Goal: Information Seeking & Learning: Learn about a topic

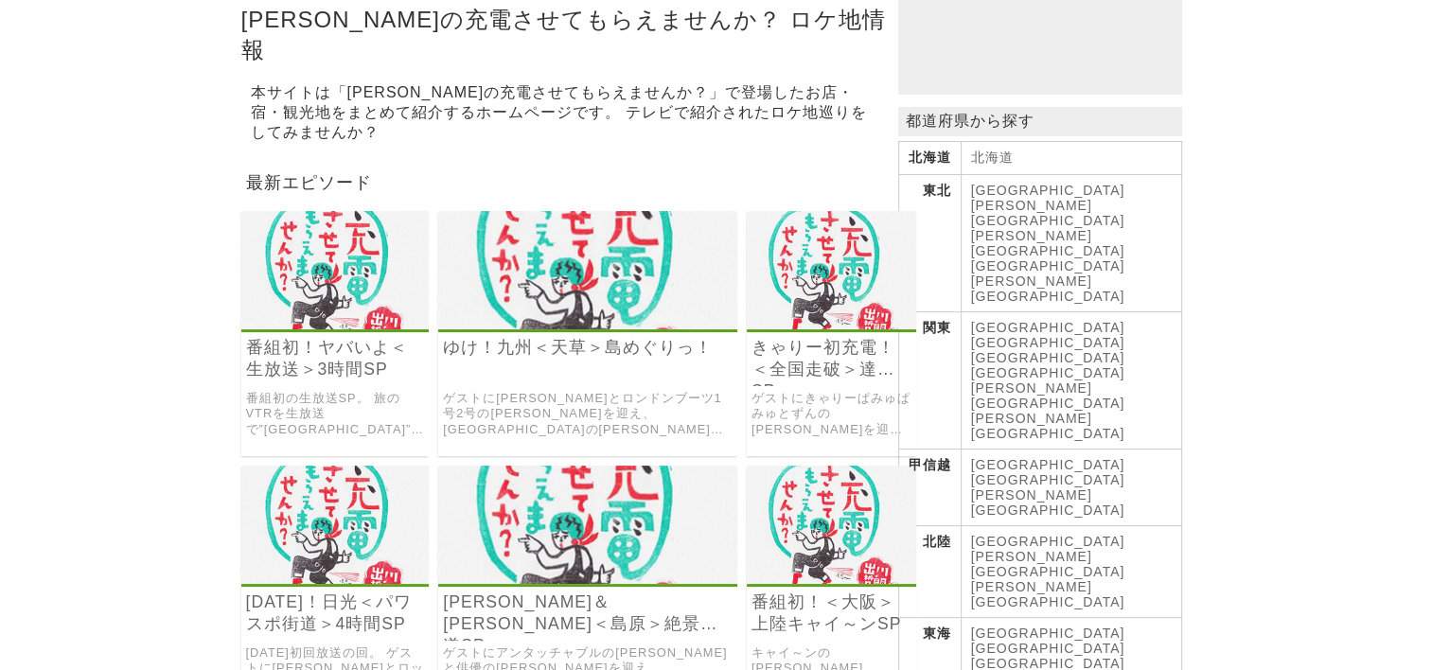
scroll to position [284, 0]
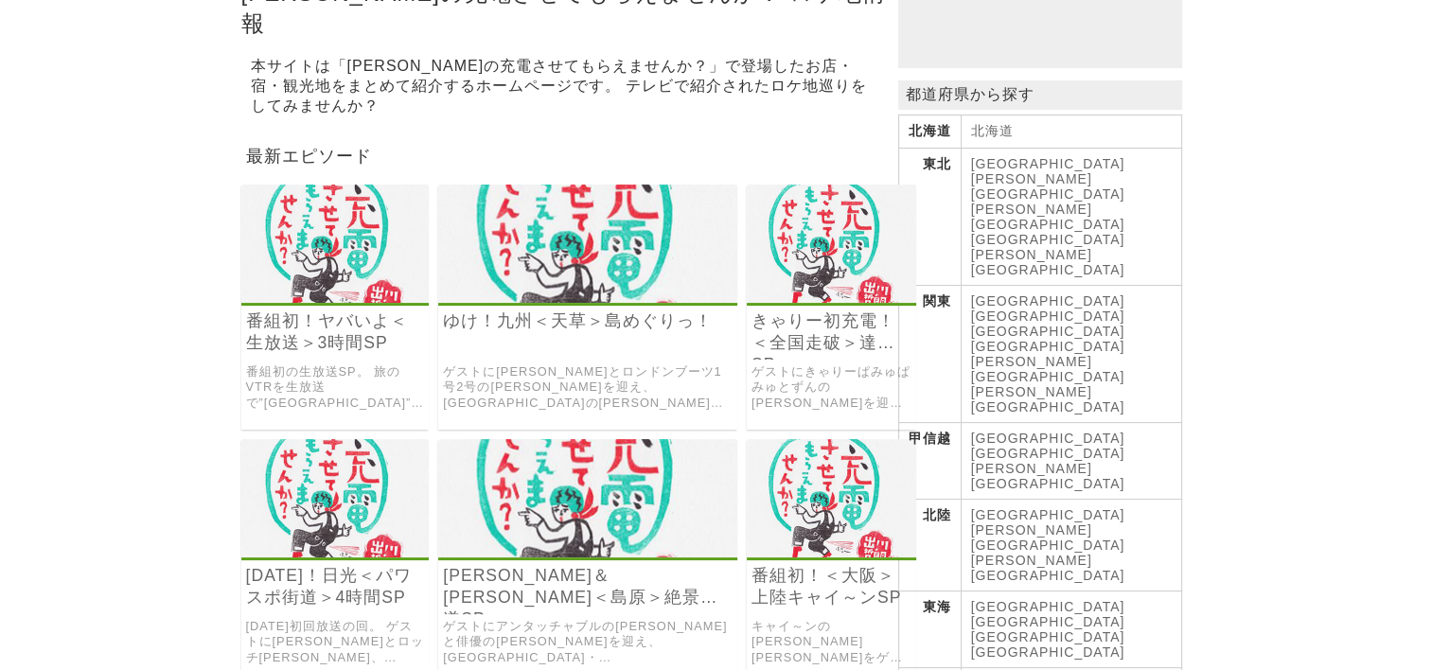
click at [939, 181] on th "東北" at bounding box center [929, 217] width 62 height 137
click at [990, 171] on link "[GEOGRAPHIC_DATA]" at bounding box center [1048, 163] width 154 height 15
click at [1033, 176] on link "[PERSON_NAME][GEOGRAPHIC_DATA]" at bounding box center [1048, 186] width 154 height 30
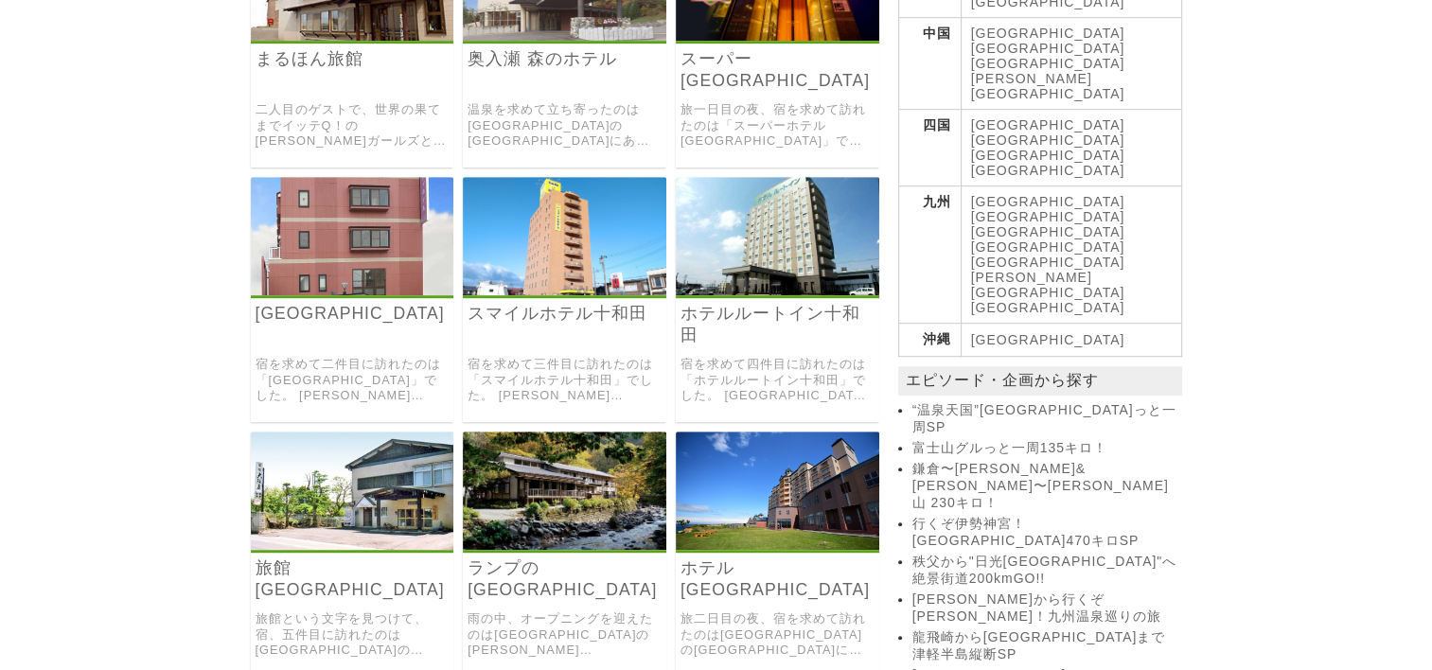
scroll to position [1136, 0]
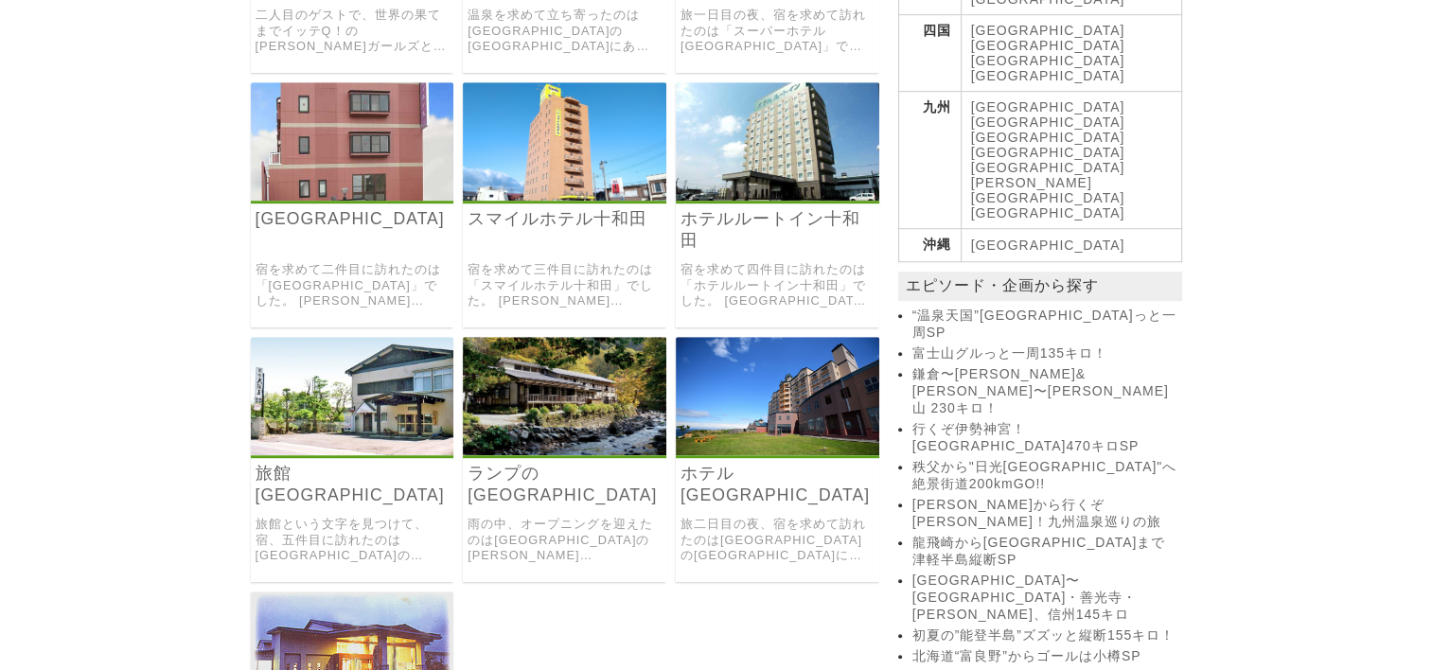
click at [617, 397] on img at bounding box center [564, 396] width 203 height 118
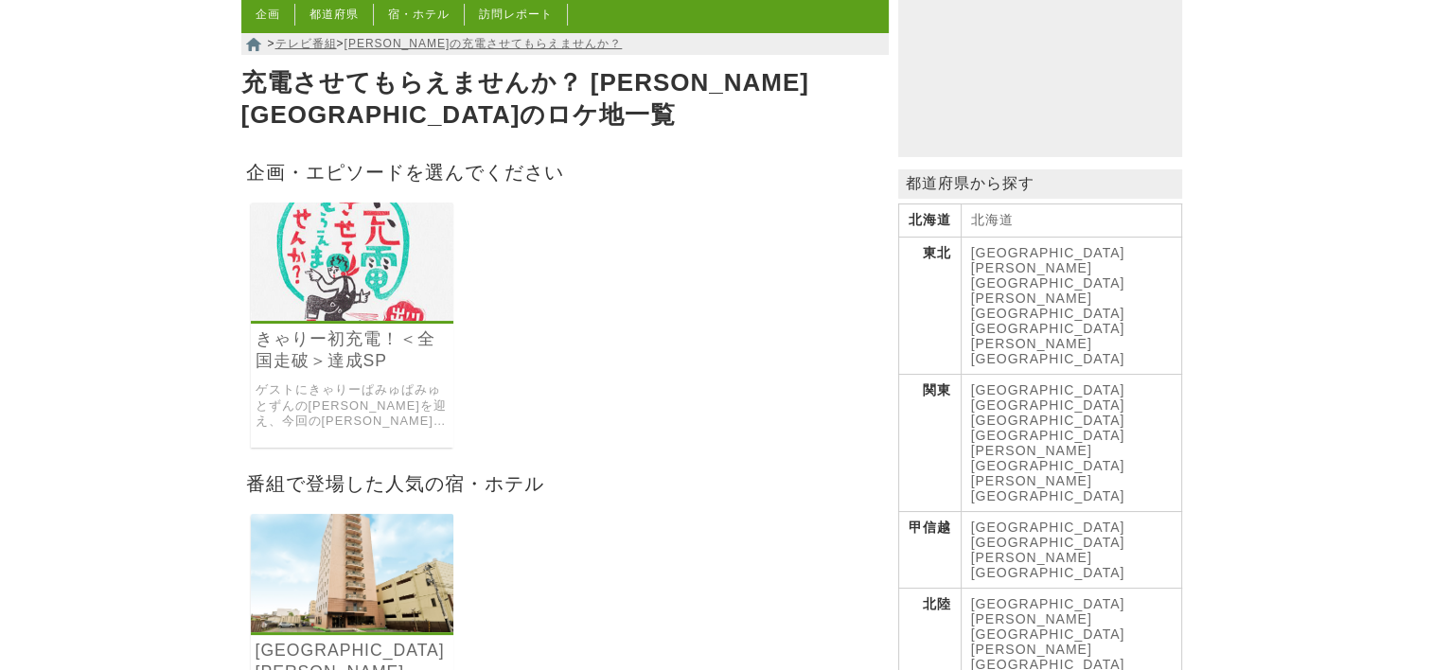
scroll to position [95, 0]
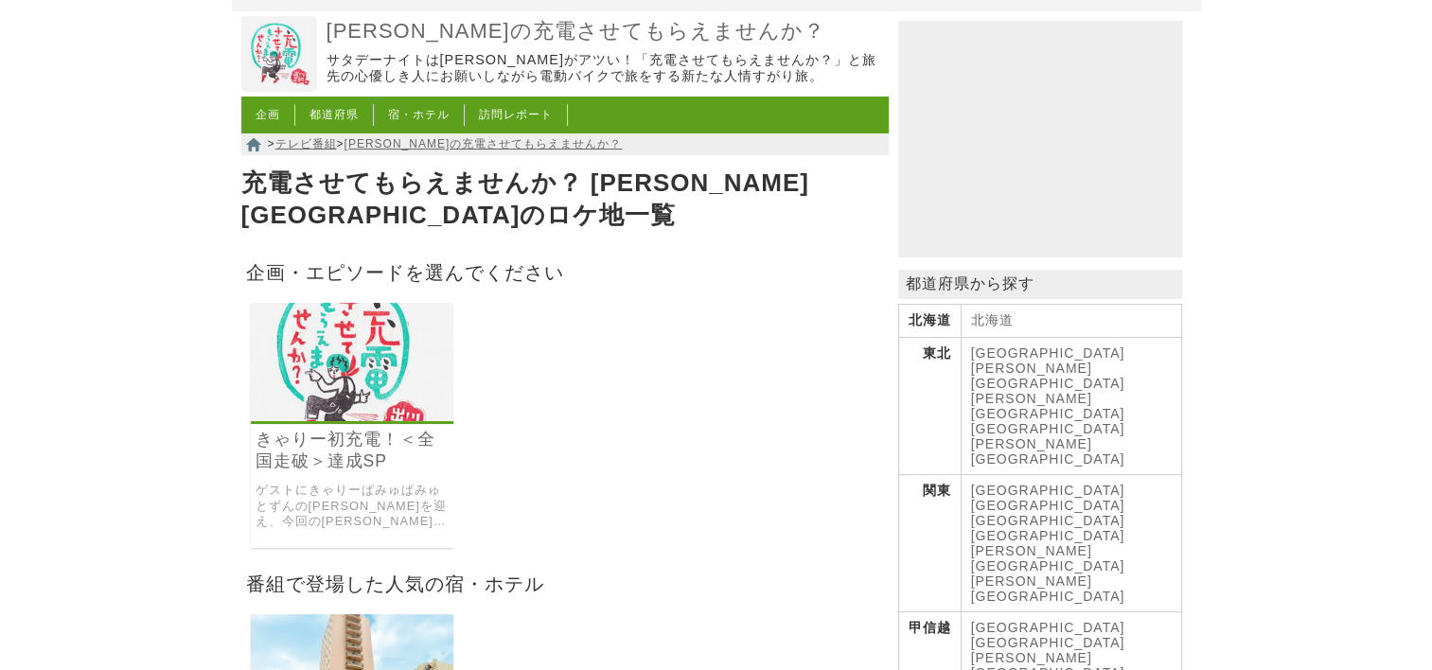
click at [1090, 391] on link "[PERSON_NAME][GEOGRAPHIC_DATA]" at bounding box center [1048, 406] width 154 height 30
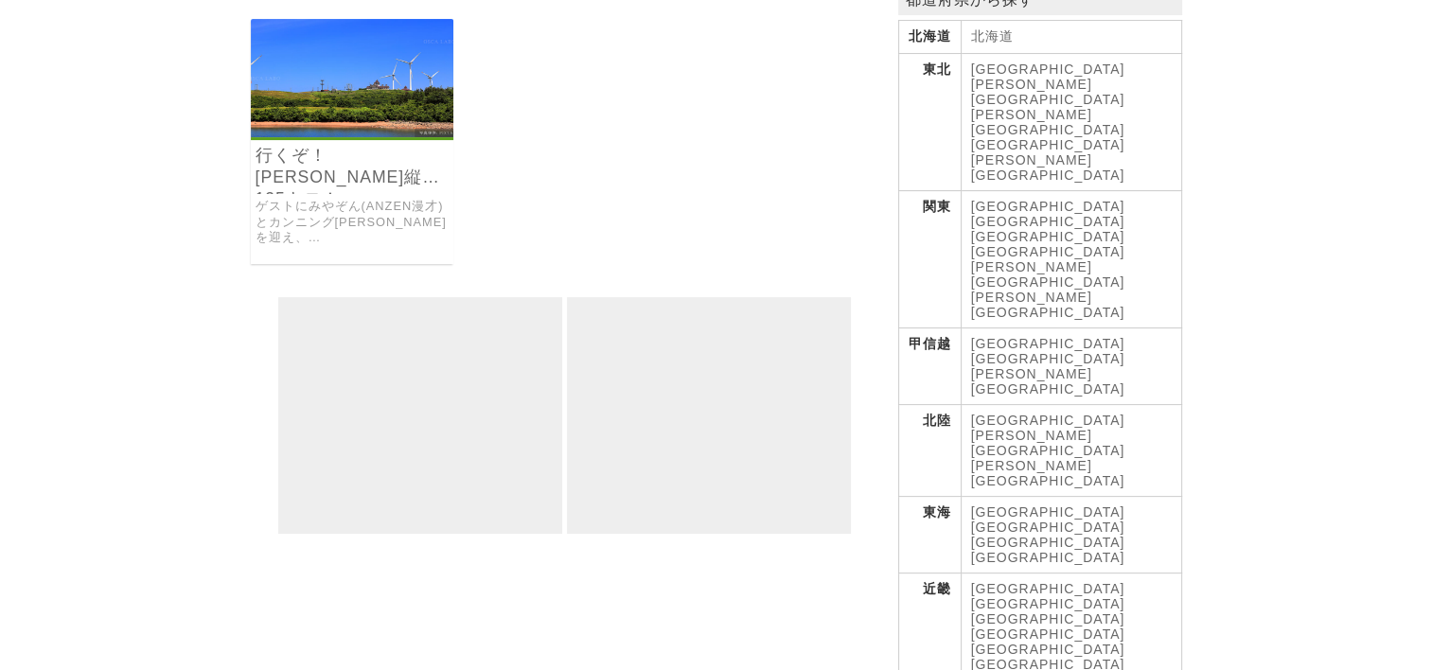
scroll to position [284, 0]
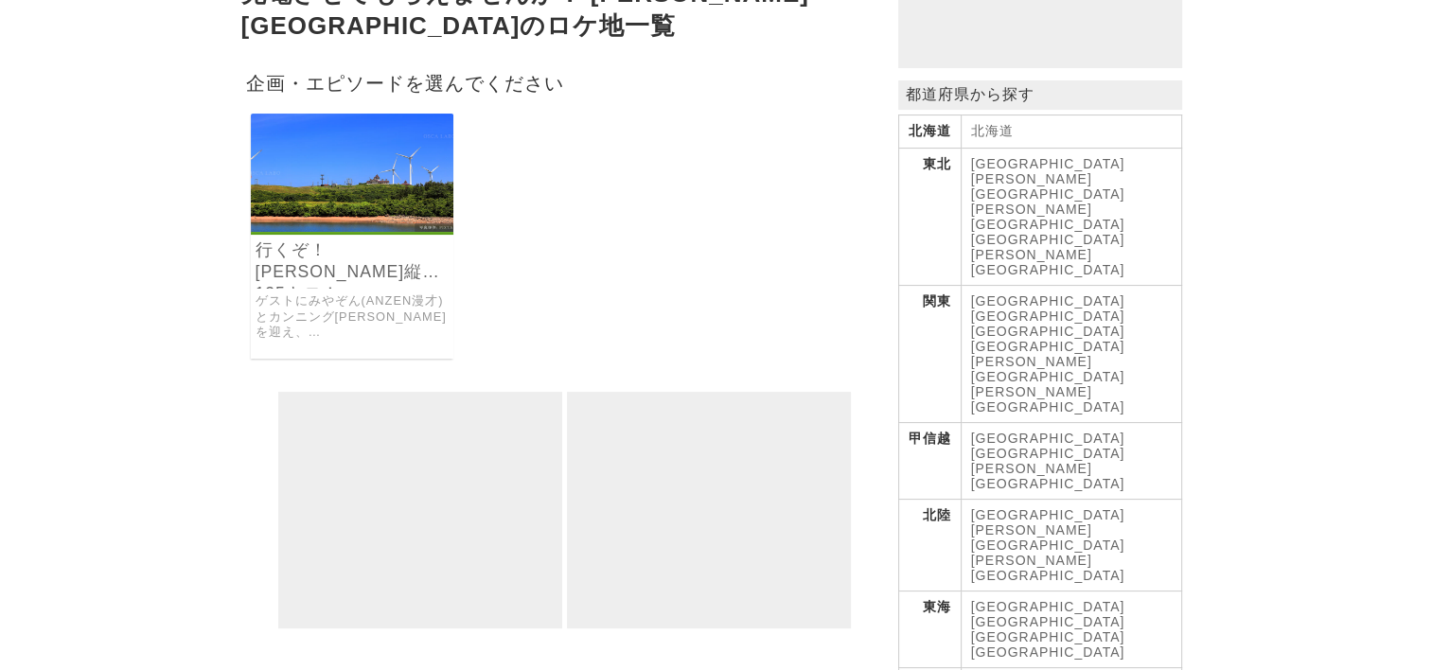
click at [1125, 232] on link "[GEOGRAPHIC_DATA]" at bounding box center [1048, 239] width 154 height 15
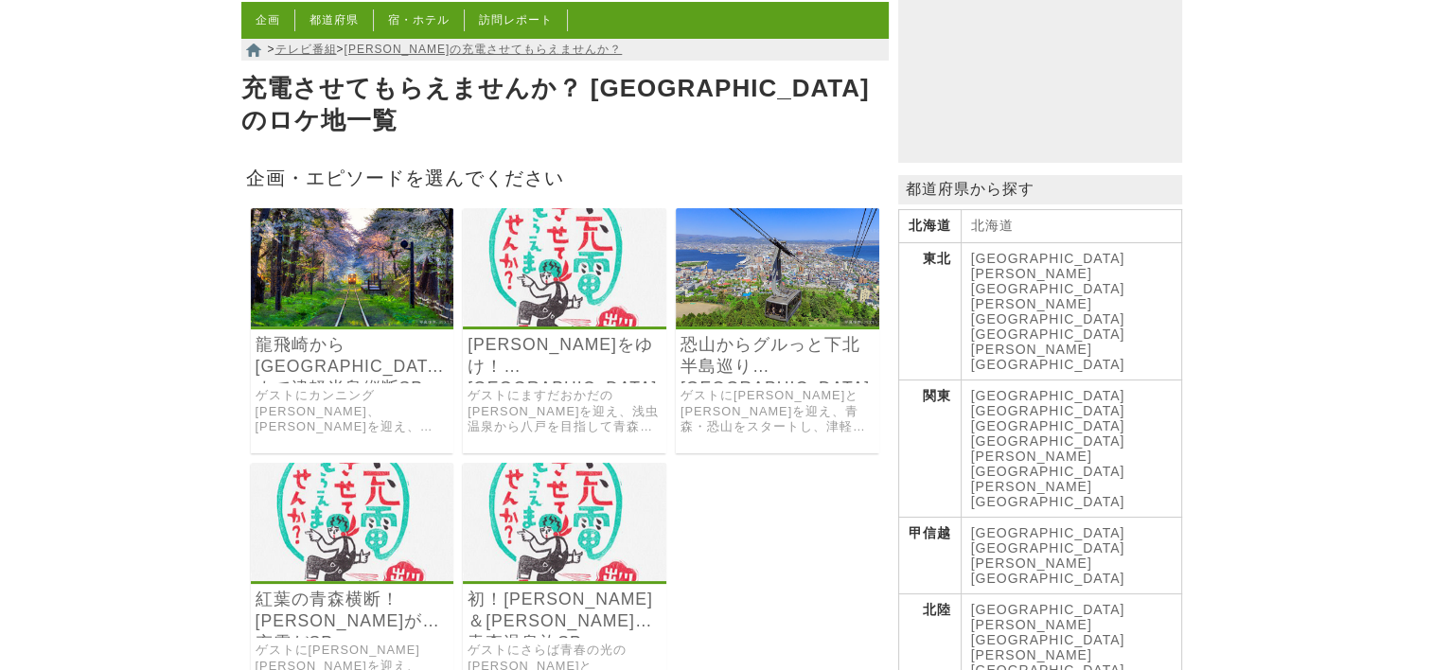
scroll to position [284, 0]
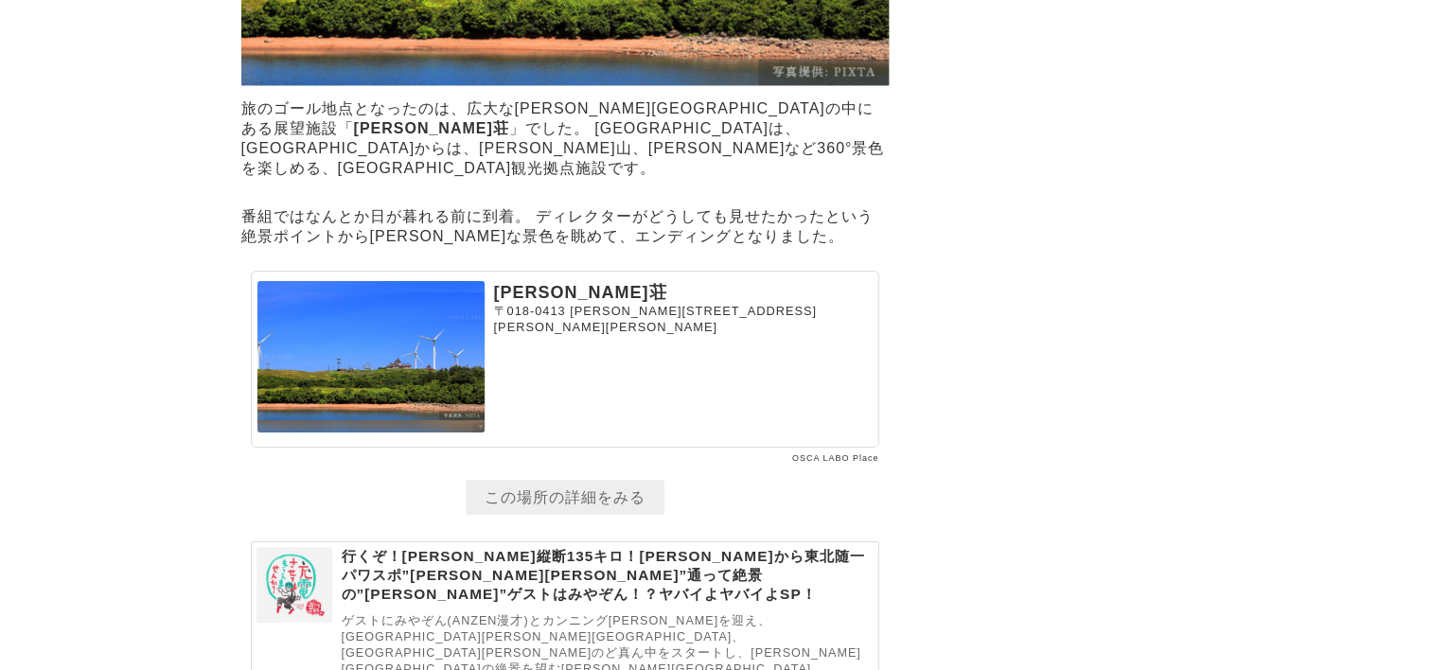
scroll to position [7573, 0]
